Goal: Information Seeking & Learning: Learn about a topic

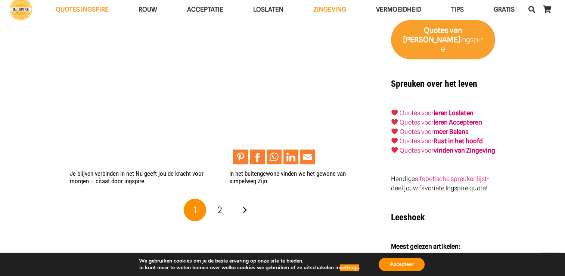
scroll to position [1427, 0]
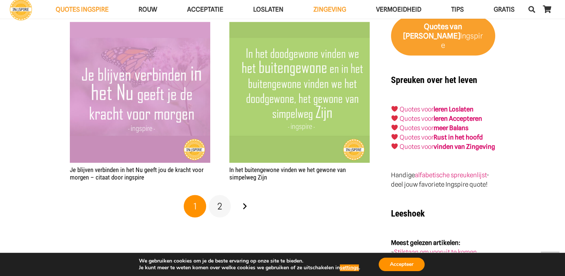
click at [223, 207] on link "2" at bounding box center [220, 206] width 22 height 22
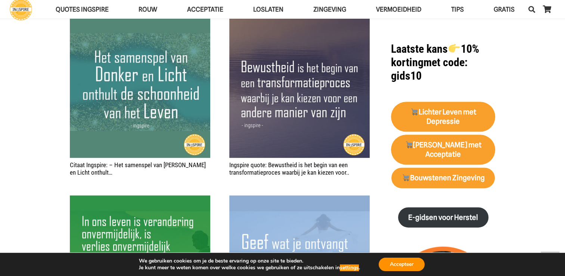
scroll to position [904, 0]
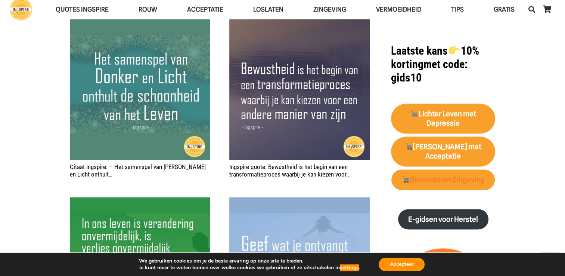
click at [430, 184] on strong "Bouwstenen Zingeving" at bounding box center [443, 179] width 83 height 9
